Goal: Book appointment/travel/reservation

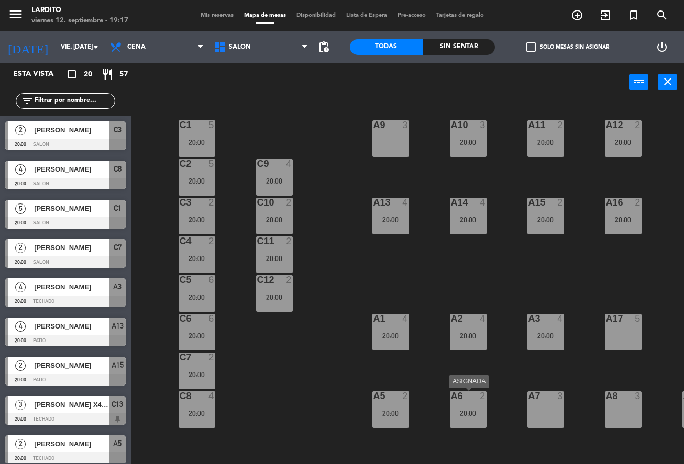
click at [470, 410] on div "20:00" at bounding box center [468, 413] width 37 height 7
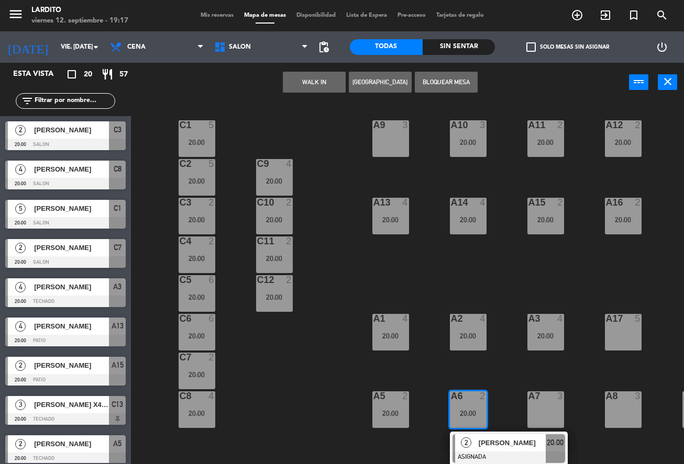
click at [505, 354] on div "C1 5 20:00 A9 3 A10 3 20:00 A11 2 20:00 A12 2 20:00 C2 5 20:00 C9 4 20:00 C13 l…" at bounding box center [411, 291] width 546 height 379
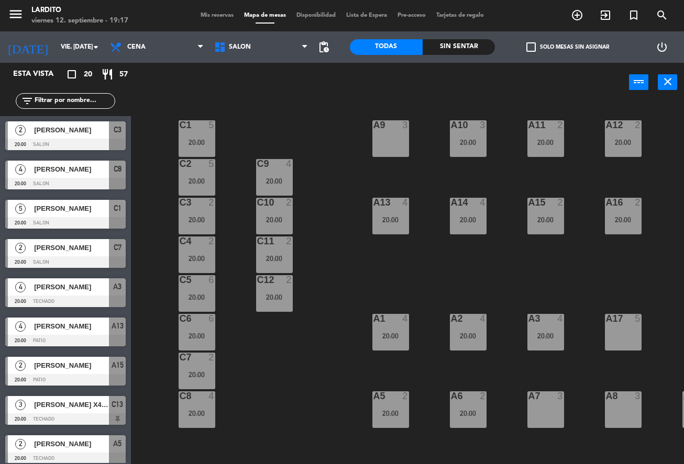
click at [535, 139] on div "20:00" at bounding box center [545, 142] width 37 height 7
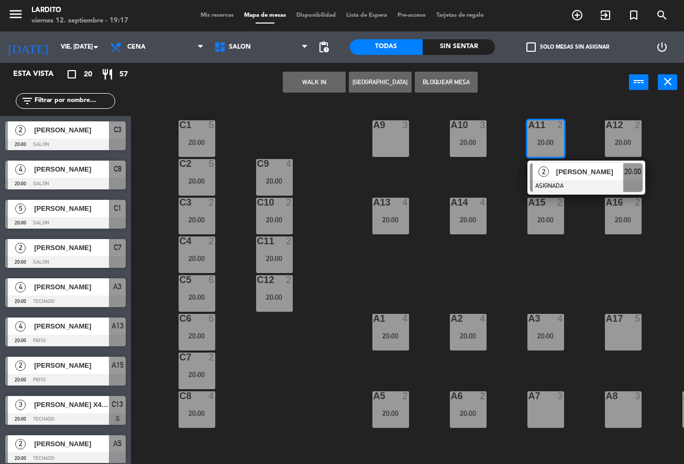
click at [605, 147] on div "A12 2 20:00" at bounding box center [623, 138] width 37 height 37
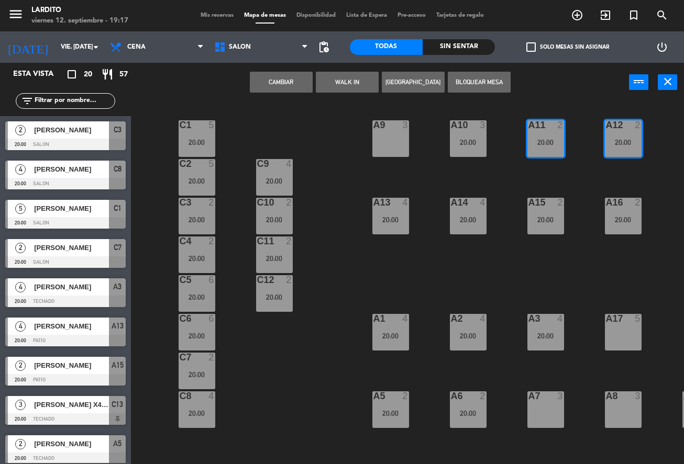
click at [582, 175] on div "C1 5 20:00 A9 3 A10 3 20:00 A11 2 20:00 A12 2 20:00 C2 5 20:00 C9 4 20:00 C13 l…" at bounding box center [411, 291] width 546 height 379
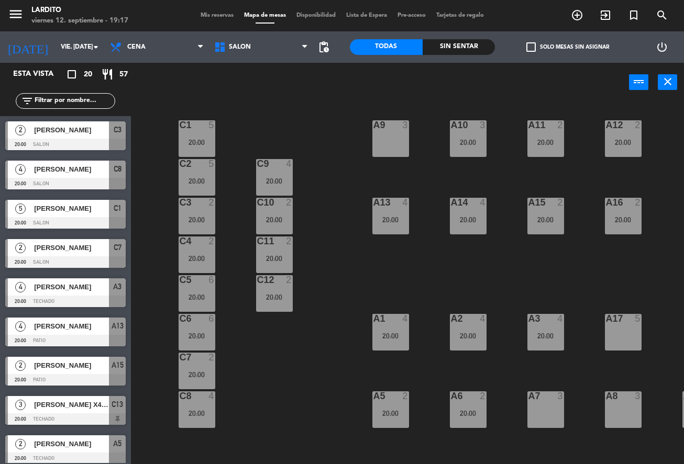
click at [549, 207] on div at bounding box center [545, 202] width 17 height 9
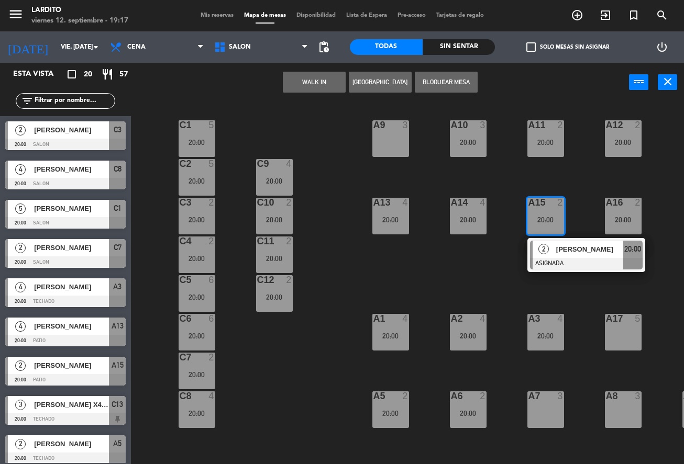
click at [585, 181] on div "C1 5 20:00 A9 3 A10 3 20:00 A11 2 20:00 A12 2 20:00 C2 5 20:00 C9 4 20:00 C13 l…" at bounding box center [411, 291] width 546 height 379
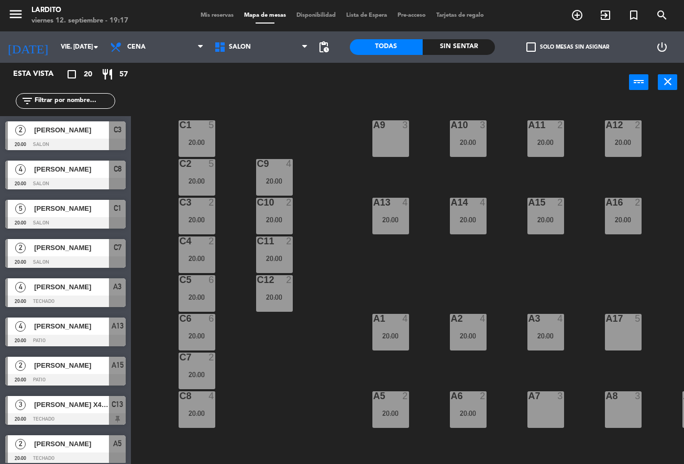
click at [624, 218] on div "20:00" at bounding box center [623, 219] width 37 height 7
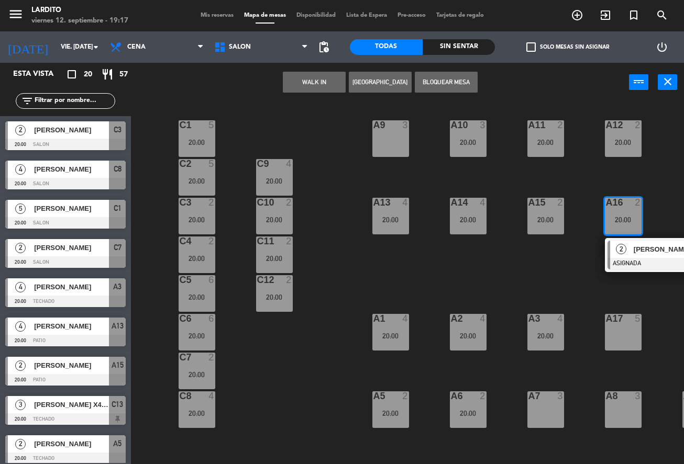
click at [636, 186] on div "C1 5 20:00 A9 3 A10 3 20:00 A11 2 20:00 A12 2 20:00 C2 5 20:00 C9 4 20:00 C13 l…" at bounding box center [411, 291] width 546 height 379
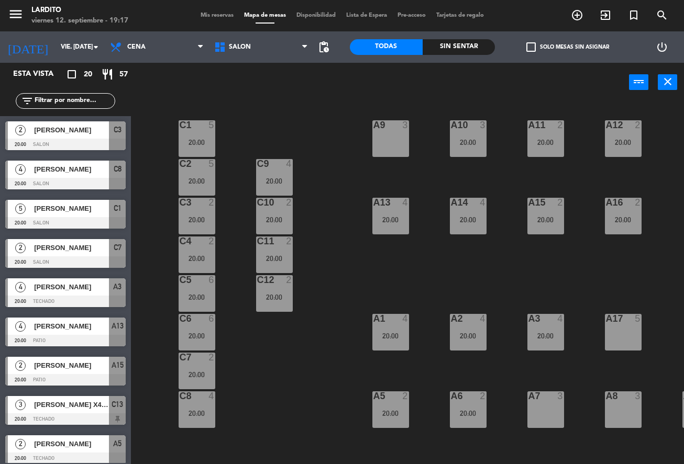
click at [603, 131] on div "C1 5 20:00 A9 3 A10 3 20:00 A11 2 20:00 A12 2 20:00 C2 5 20:00 C9 4 20:00 C13 l…" at bounding box center [411, 291] width 546 height 379
click at [610, 132] on div "A12 2 20:00" at bounding box center [623, 138] width 37 height 37
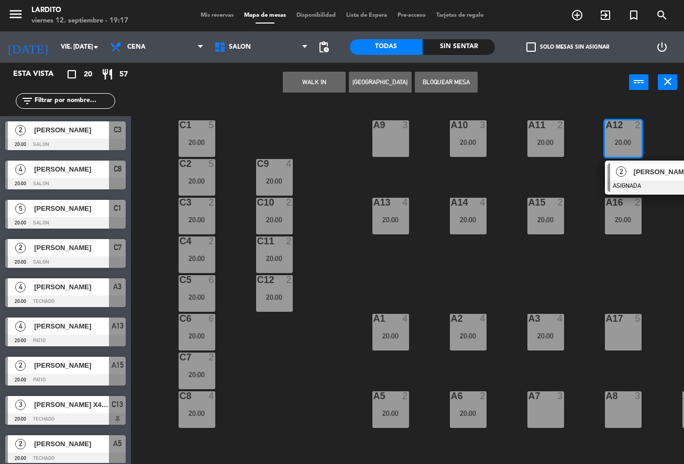
click at [578, 273] on div "C1 5 20:00 A9 3 A10 3 20:00 A11 2 20:00 A12 2 20:00 2 [PERSON_NAME] ASIGNADA 20…" at bounding box center [411, 291] width 546 height 379
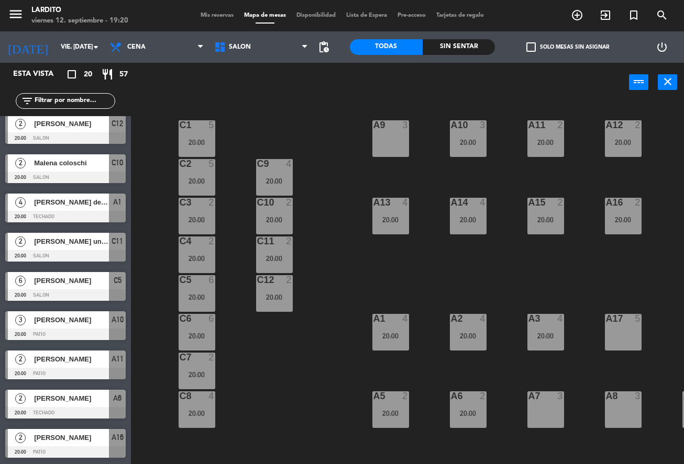
scroll to position [229, 0]
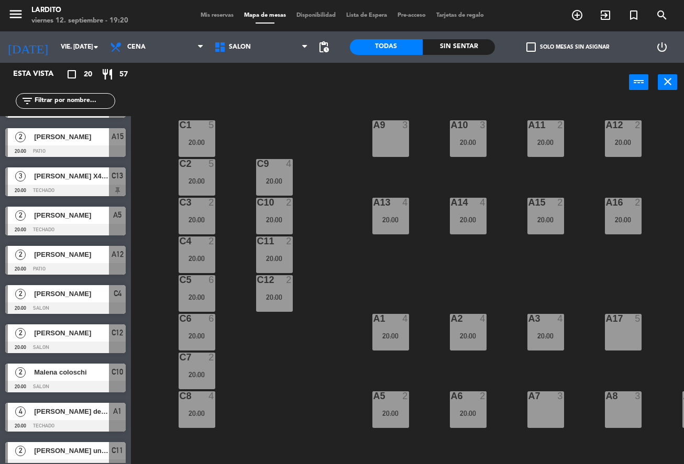
click at [176, 83] on div "power_input close" at bounding box center [380, 83] width 498 height 40
click at [249, 110] on div "C1 5 20:00 A9 3 A10 3 20:00 A11 2 20:00 A12 2 20:00 C2 5 20:00 C9 4 20:00 C13 l…" at bounding box center [411, 291] width 546 height 379
click at [318, 48] on span "pending_actions" at bounding box center [323, 47] width 13 height 13
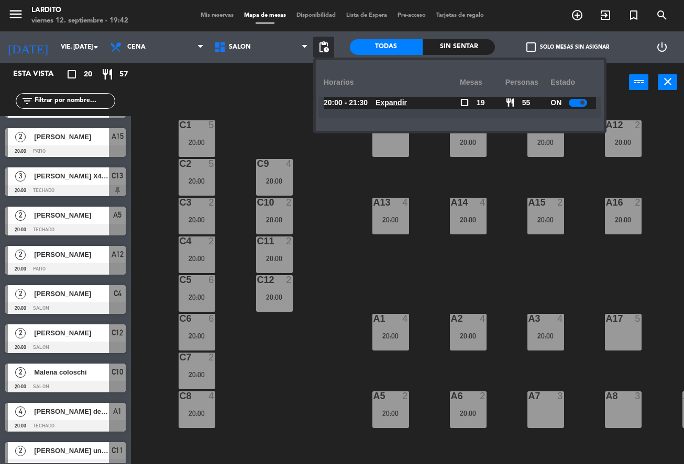
click at [574, 106] on div at bounding box center [578, 103] width 18 height 8
click at [323, 257] on div "C1 5 20:00 A9 3 A10 3 20:00 A11 2 20:00 A12 2 20:00 C2 5 20:00 C9 4 20:00 C13 l…" at bounding box center [411, 291] width 546 height 379
